Goal: Information Seeking & Learning: Find specific fact

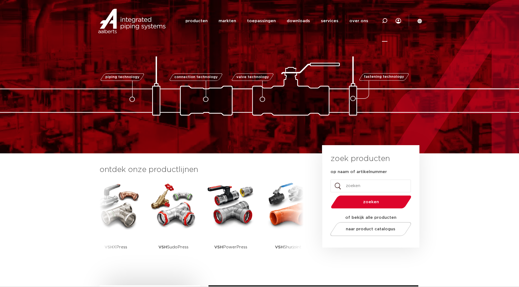
click at [383, 19] on icon at bounding box center [384, 20] width 7 height 7
paste input "4802699"
type input "4802699"
click button "Zoeken" at bounding box center [0, 0] width 0 height 0
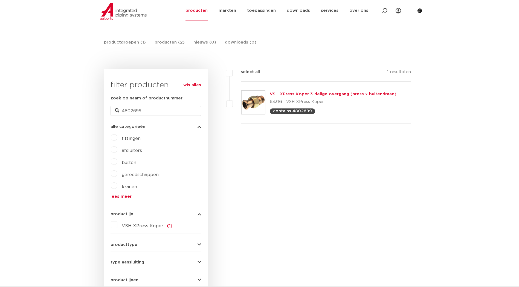
scroll to position [91, 0]
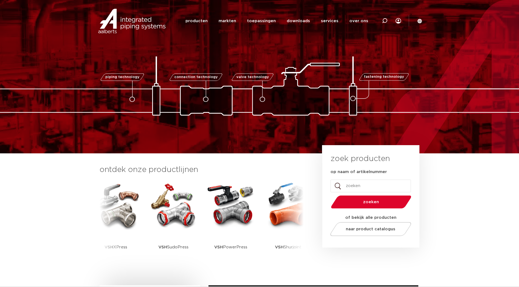
click at [380, 21] on div at bounding box center [384, 21] width 22 height 42
click at [383, 21] on icon at bounding box center [384, 22] width 8 height 8
click at [391, 19] on div at bounding box center [384, 21] width 22 height 42
click at [386, 19] on icon at bounding box center [384, 22] width 8 height 8
click at [384, 18] on icon at bounding box center [384, 20] width 5 height 5
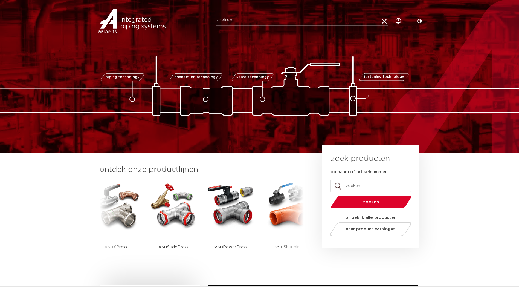
click at [340, 21] on input "Zoeken" at bounding box center [302, 20] width 172 height 11
paste input "4802699"
type input "4802699"
click button "Zoeken" at bounding box center [0, 0] width 0 height 0
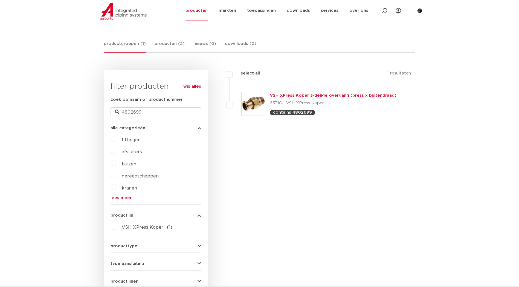
click at [305, 94] on link "VSH XPress Koper 3-delige overgang (press x buitendraad)" at bounding box center [333, 95] width 127 height 4
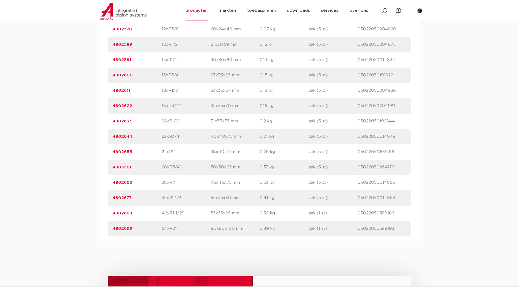
scroll to position [501, 0]
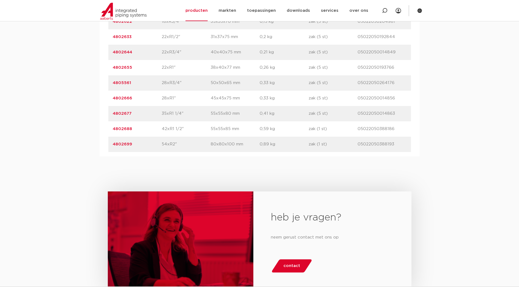
click at [128, 142] on link "4802699" at bounding box center [122, 144] width 19 height 4
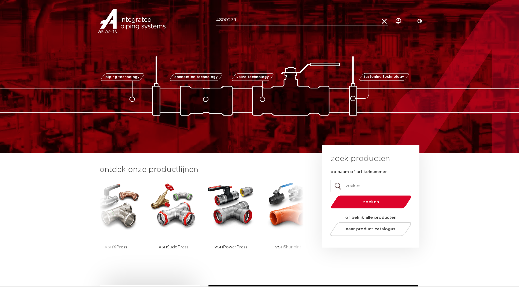
type input "4800279"
click button "Zoeken" at bounding box center [0, 0] width 0 height 0
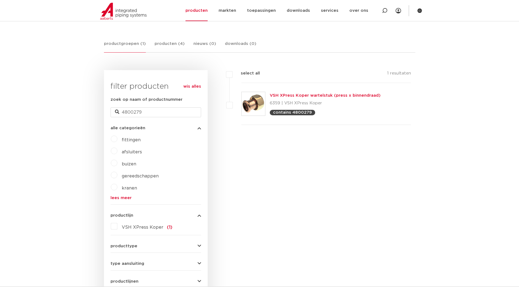
scroll to position [91, 0]
click at [290, 93] on div "VSH XPress Koper wartelstuk (press x binnendraad) 6359 | VSH XPress Koper conta…" at bounding box center [325, 103] width 111 height 23
click at [288, 94] on link "VSH XPress Koper wartelstuk (press x binnendraad)" at bounding box center [325, 95] width 111 height 4
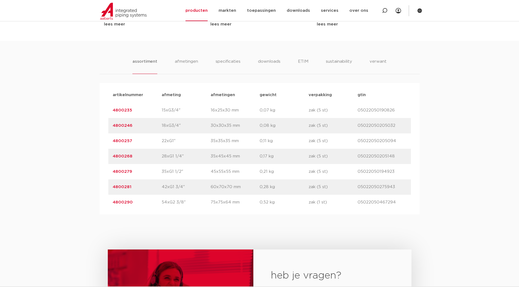
scroll to position [364, 0]
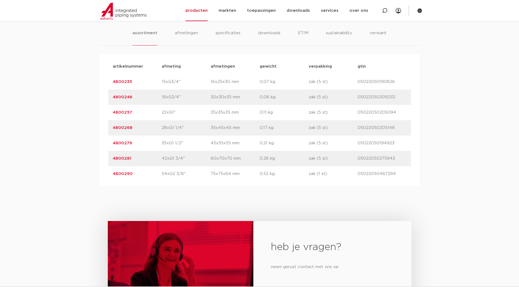
click at [123, 142] on link "4800279" at bounding box center [122, 143] width 19 height 4
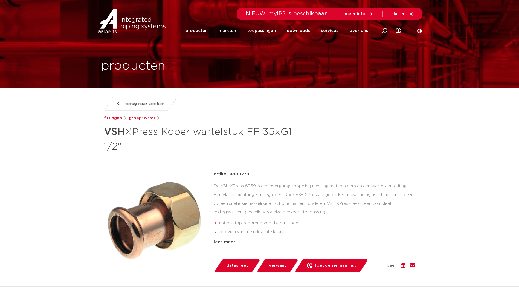
drag, startPoint x: 248, startPoint y: 173, endPoint x: 230, endPoint y: 173, distance: 18.0
click at [230, 173] on div "artikel: 4800279" at bounding box center [314, 174] width 201 height 7
copy p "4800279"
click at [227, 177] on div "artikel: 4800279 De VSH XPress 6359 is een overgangskoppeling messing met een p…" at bounding box center [314, 208] width 201 height 74
drag, startPoint x: 230, startPoint y: 174, endPoint x: 247, endPoint y: 174, distance: 17.0
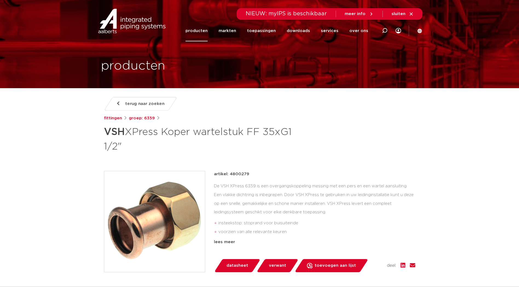
click at [247, 174] on p "artikel: 4800279" at bounding box center [231, 174] width 35 height 7
copy p "4800279"
click at [418, 32] on icon at bounding box center [419, 30] width 4 height 4
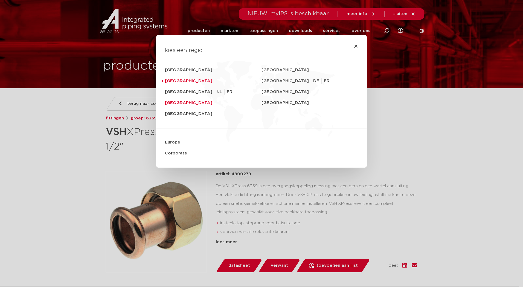
click at [177, 104] on link "United Kingdom" at bounding box center [213, 102] width 97 height 11
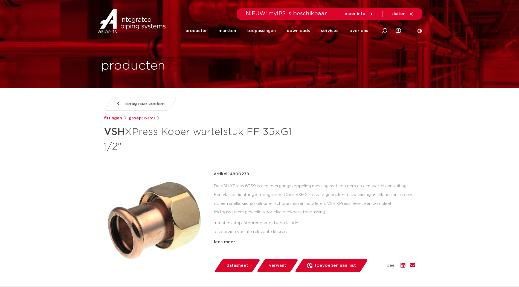
drag, startPoint x: 154, startPoint y: 121, endPoint x: 144, endPoint y: 118, distance: 10.4
click at [144, 118] on div "fittingen groep: 6359" at bounding box center [259, 118] width 311 height 7
copy link "6359"
click at [417, 28] on icon at bounding box center [419, 30] width 5 height 5
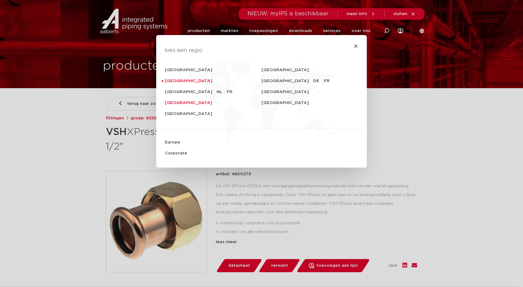
click at [177, 103] on link "[GEOGRAPHIC_DATA]" at bounding box center [213, 102] width 97 height 11
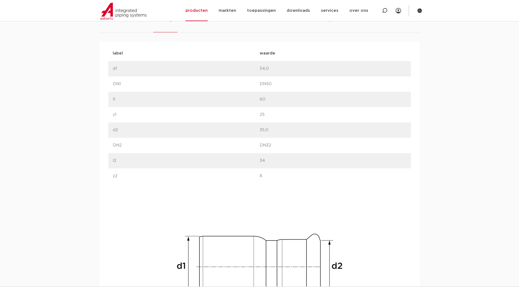
scroll to position [456, 0]
